Goal: Task Accomplishment & Management: Manage account settings

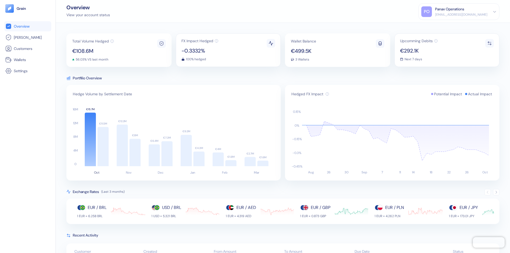
click at [464, 12] on div "Panax Operations" at bounding box center [449, 9] width 29 height 6
click at [442, 26] on div "Sign Out" at bounding box center [435, 27] width 15 height 6
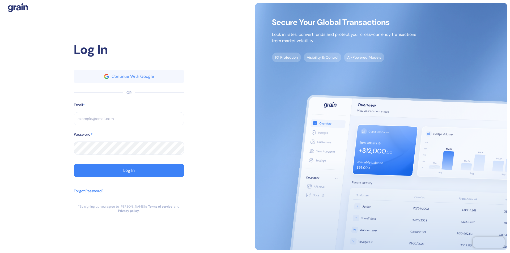
click at [129, 121] on input "text" at bounding box center [129, 118] width 110 height 13
type input "operations@thepanax.com"
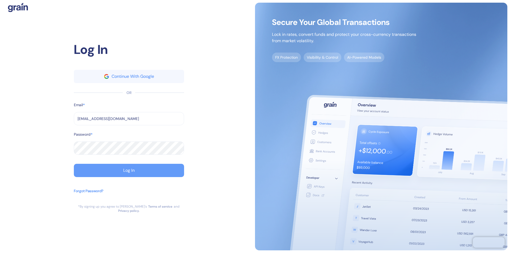
click at [129, 172] on div "Log In" at bounding box center [128, 170] width 11 height 4
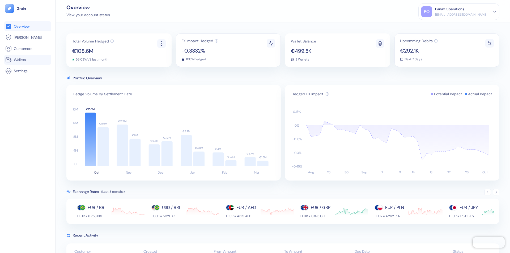
click at [28, 60] on link "Wallets" at bounding box center [27, 60] width 45 height 6
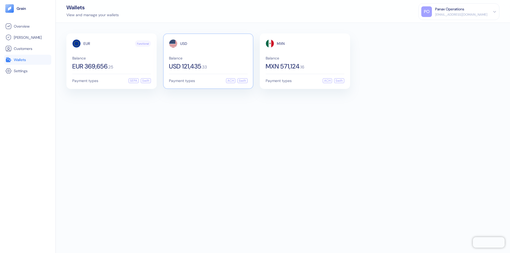
click at [183, 44] on span "USD" at bounding box center [183, 44] width 7 height 4
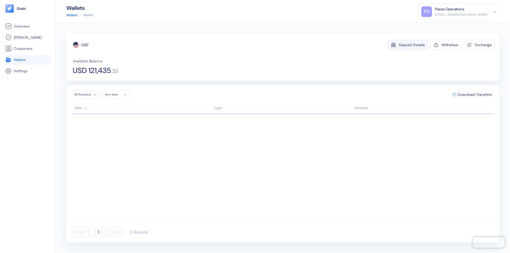
click at [411, 45] on div "Deposit Details" at bounding box center [411, 45] width 26 height 4
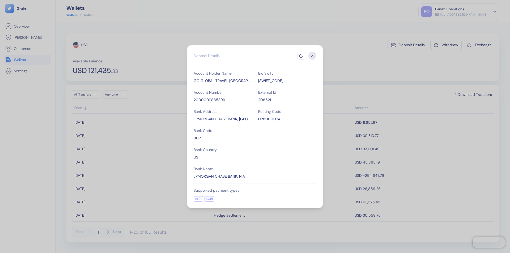
click at [301, 56] on icon "button" at bounding box center [301, 56] width 4 height 4
click at [312, 56] on icon "button" at bounding box center [312, 56] width 2 height 2
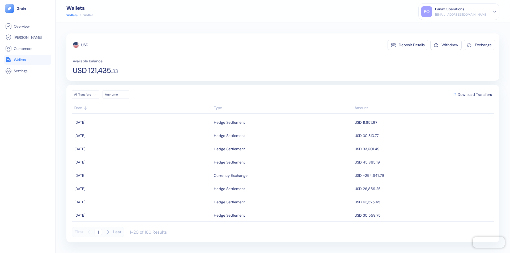
click at [117, 94] on div "Any time" at bounding box center [113, 94] width 16 height 4
click at [123, 122] on button "1" at bounding box center [123, 122] width 6 height 6
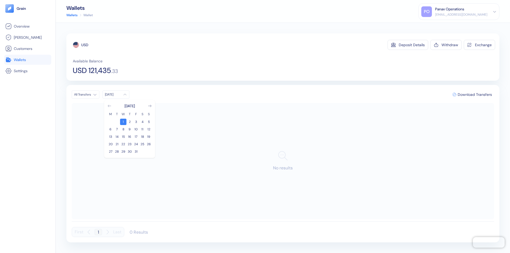
click at [109, 106] on icon "Go to previous month" at bounding box center [109, 106] width 3 height 2
click at [110, 122] on button "1" at bounding box center [110, 122] width 6 height 6
click at [85, 45] on div "USD" at bounding box center [84, 44] width 7 height 5
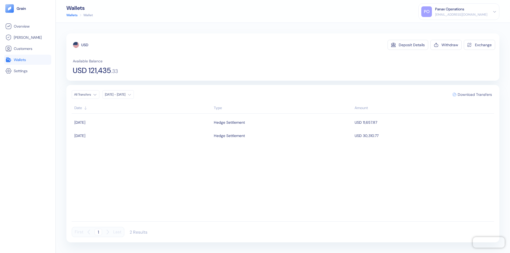
click at [474, 94] on span "Download Transfers" at bounding box center [474, 95] width 34 height 4
click at [28, 60] on link "Wallets" at bounding box center [27, 60] width 45 height 6
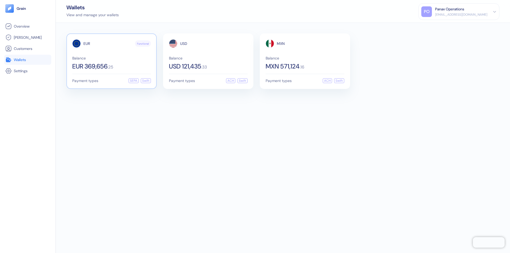
click at [87, 44] on span "EUR" at bounding box center [86, 44] width 7 height 4
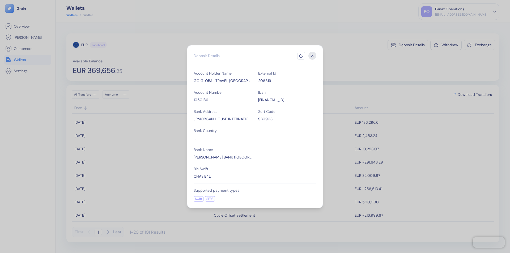
click at [301, 56] on icon "button" at bounding box center [301, 56] width 4 height 4
click at [312, 56] on icon "button" at bounding box center [312, 56] width 2 height 2
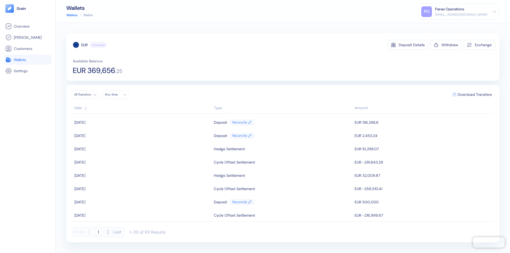
click at [117, 94] on div "Any time" at bounding box center [113, 94] width 16 height 4
click at [123, 122] on button "1" at bounding box center [123, 122] width 6 height 6
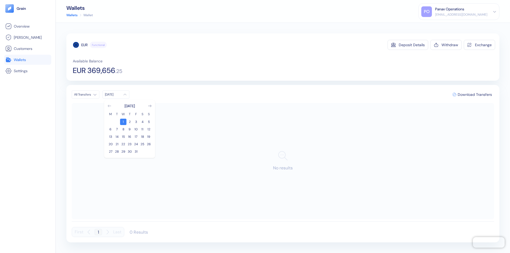
click at [109, 106] on icon "Go to previous month" at bounding box center [109, 106] width 3 height 2
click at [110, 122] on button "1" at bounding box center [110, 122] width 6 height 6
click at [84, 45] on div "EUR" at bounding box center [84, 44] width 6 height 5
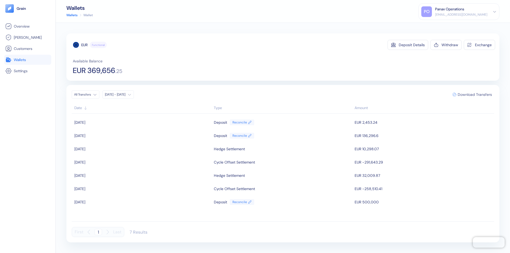
click at [474, 94] on span "Download Transfers" at bounding box center [474, 95] width 34 height 4
click at [28, 60] on link "Wallets" at bounding box center [27, 60] width 45 height 6
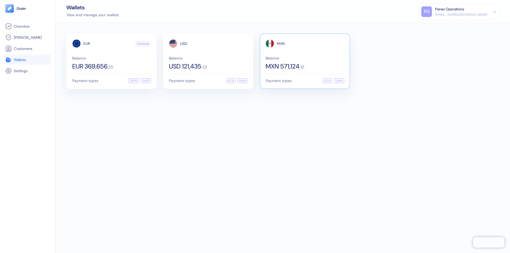
click at [280, 44] on span "MXN" at bounding box center [281, 44] width 8 height 4
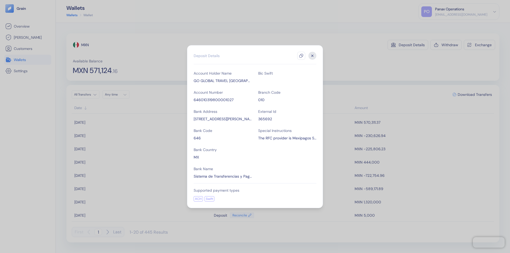
click at [301, 56] on icon "button" at bounding box center [301, 56] width 4 height 4
click at [312, 56] on icon "button" at bounding box center [312, 56] width 2 height 2
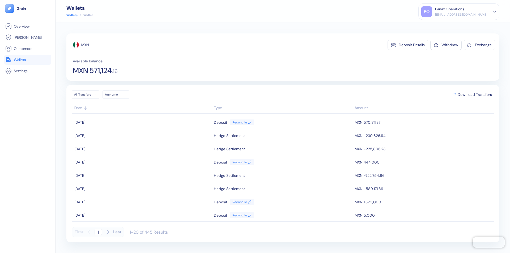
click at [117, 94] on div "Any time" at bounding box center [113, 94] width 16 height 4
click at [123, 122] on button "1" at bounding box center [123, 122] width 6 height 6
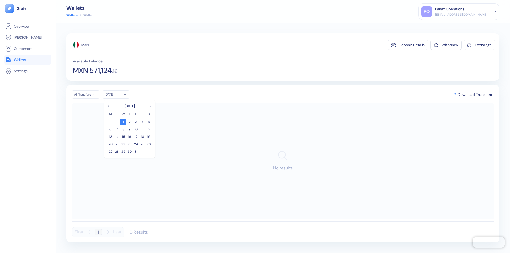
click at [109, 106] on icon "Go to previous month" at bounding box center [109, 106] width 3 height 2
click at [110, 122] on button "1" at bounding box center [110, 122] width 6 height 6
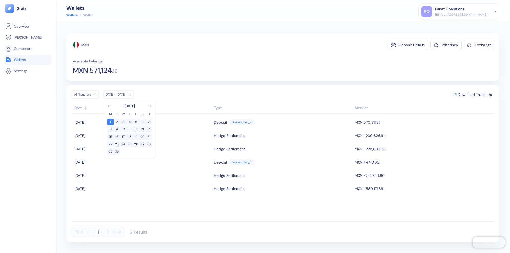
click at [85, 45] on div "MXN" at bounding box center [84, 44] width 7 height 5
click at [474, 94] on span "Download Transfers" at bounding box center [474, 95] width 34 height 4
click at [464, 12] on div "Panax Operations" at bounding box center [449, 9] width 29 height 6
click at [442, 26] on div "Sign Out" at bounding box center [435, 27] width 15 height 6
